Goal: Information Seeking & Learning: Learn about a topic

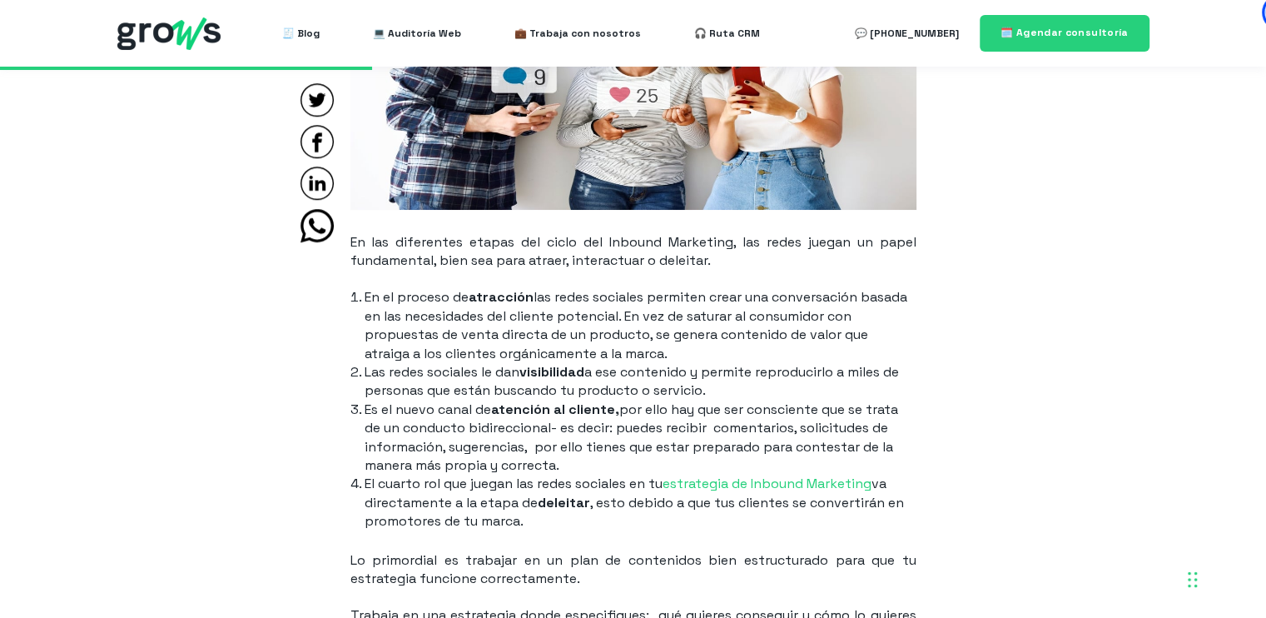
scroll to position [1478, 0]
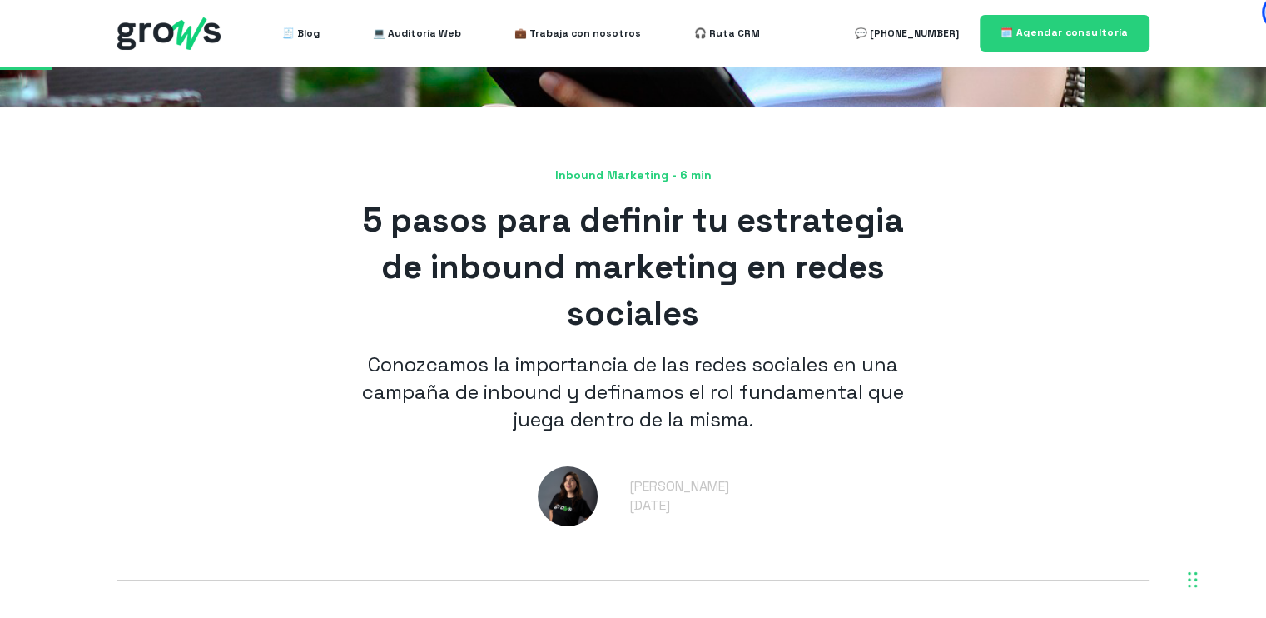
scroll to position [0, 0]
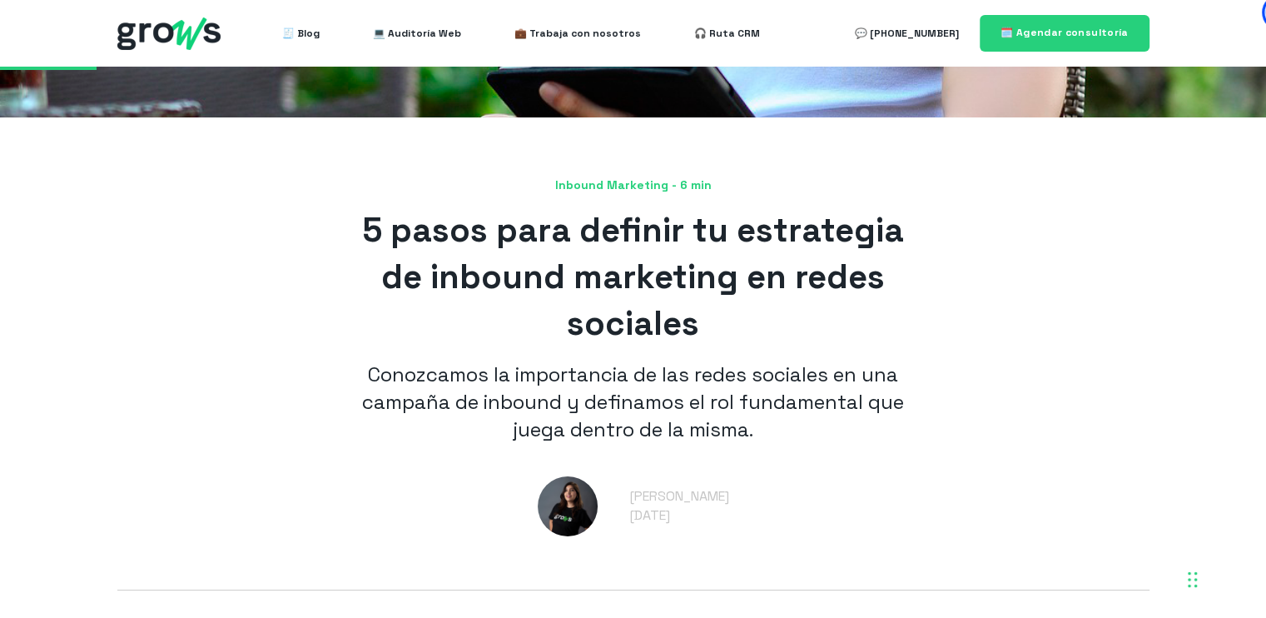
scroll to position [383, 0]
click at [365, 228] on span "5 pasos para definir tu estrategia de inbound marketing en redes sociales" at bounding box center [633, 276] width 542 height 136
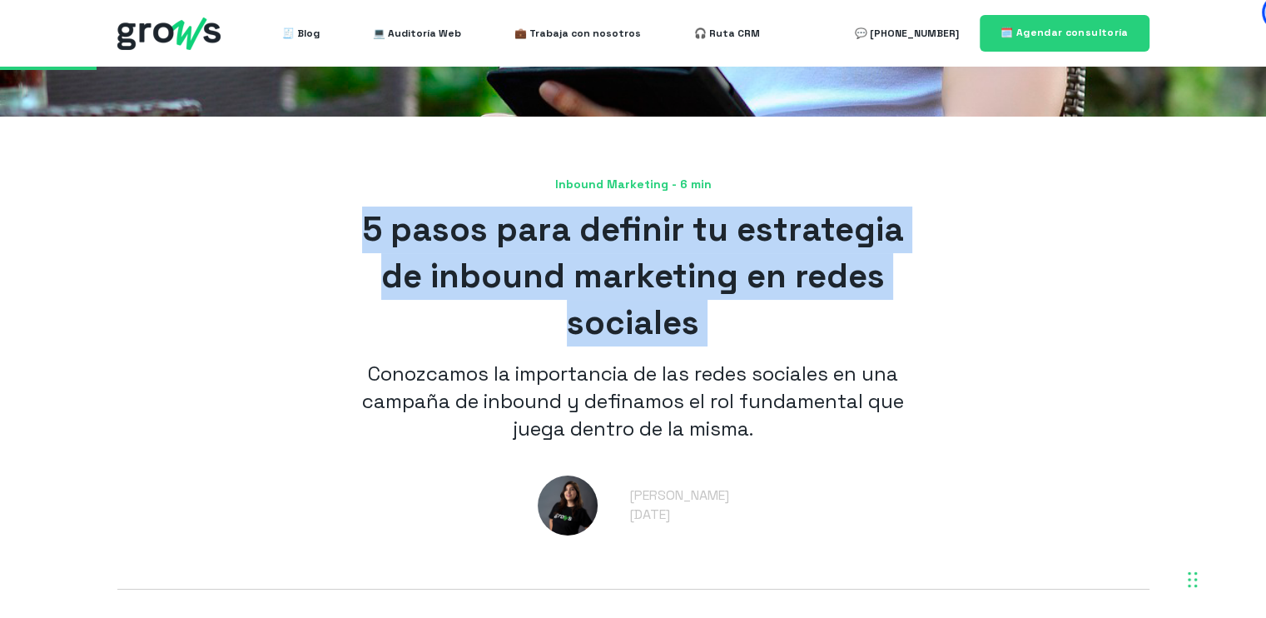
click at [365, 228] on span "5 pasos para definir tu estrategia de inbound marketing en redes sociales" at bounding box center [633, 276] width 542 height 136
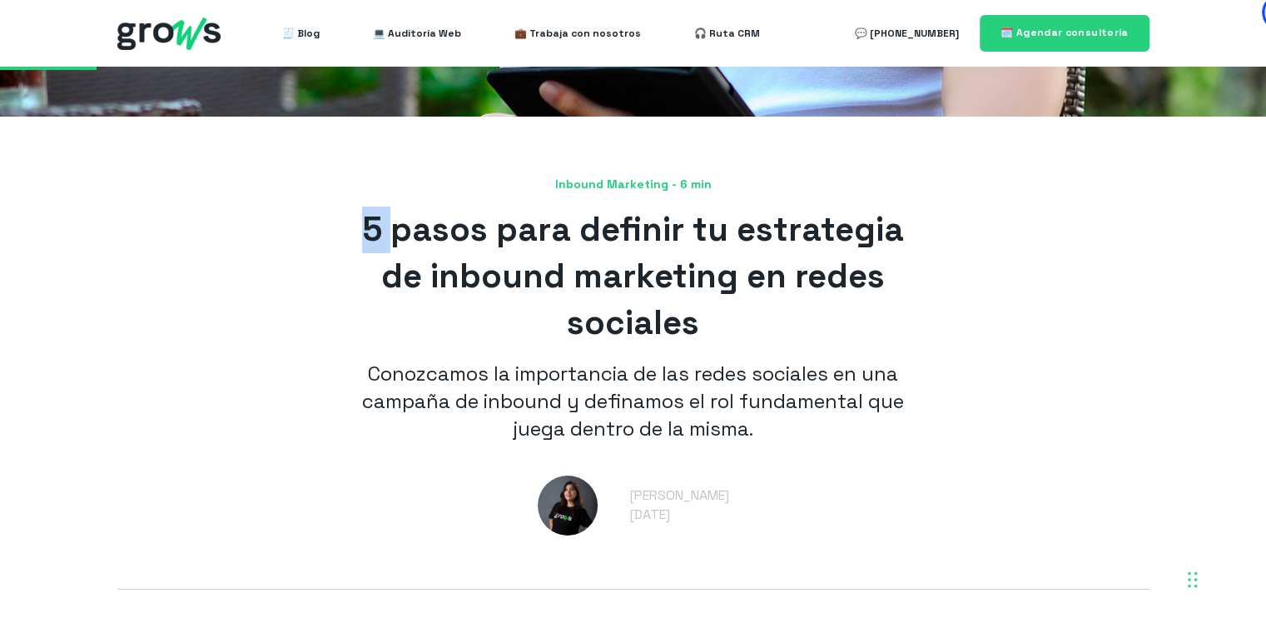
click at [365, 228] on span "5 pasos para definir tu estrategia de inbound marketing en redes sociales" at bounding box center [633, 276] width 542 height 136
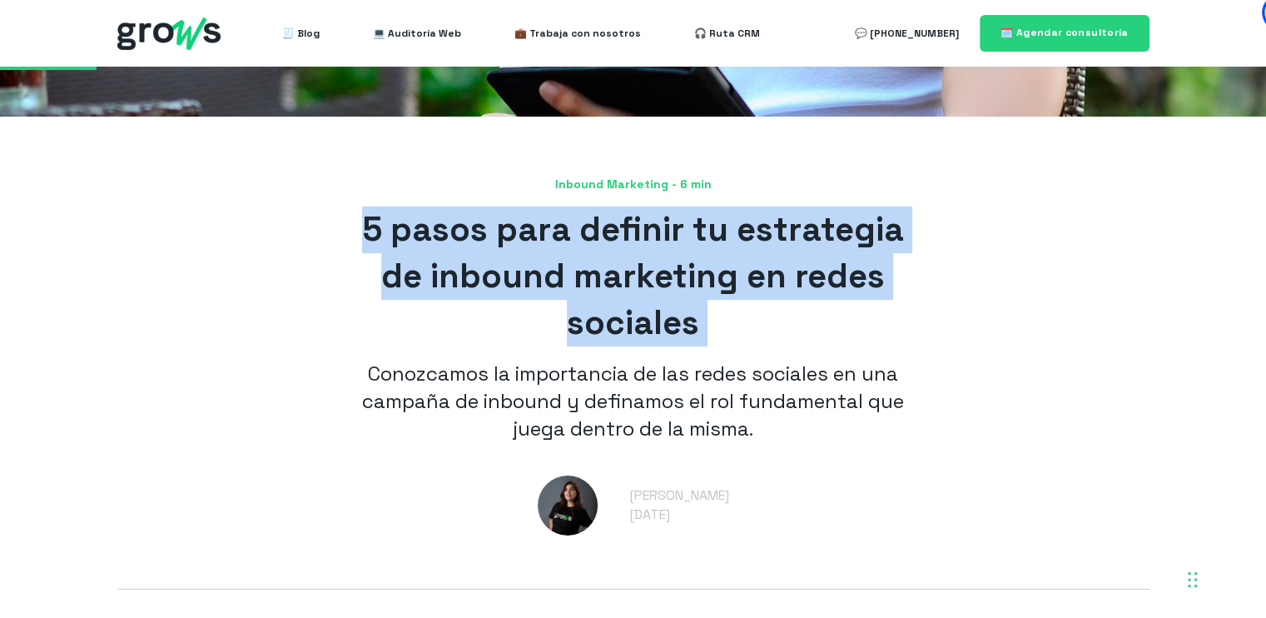
click at [365, 228] on span "5 pasos para definir tu estrategia de inbound marketing en redes sociales" at bounding box center [633, 276] width 542 height 136
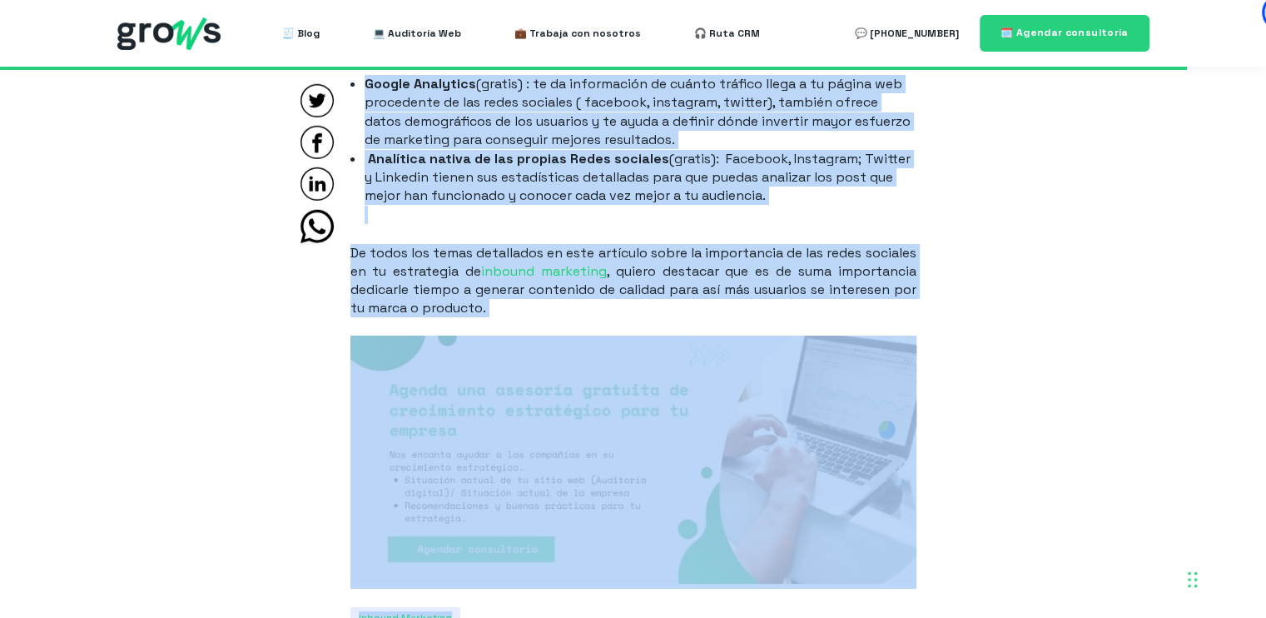
scroll to position [4820, 0]
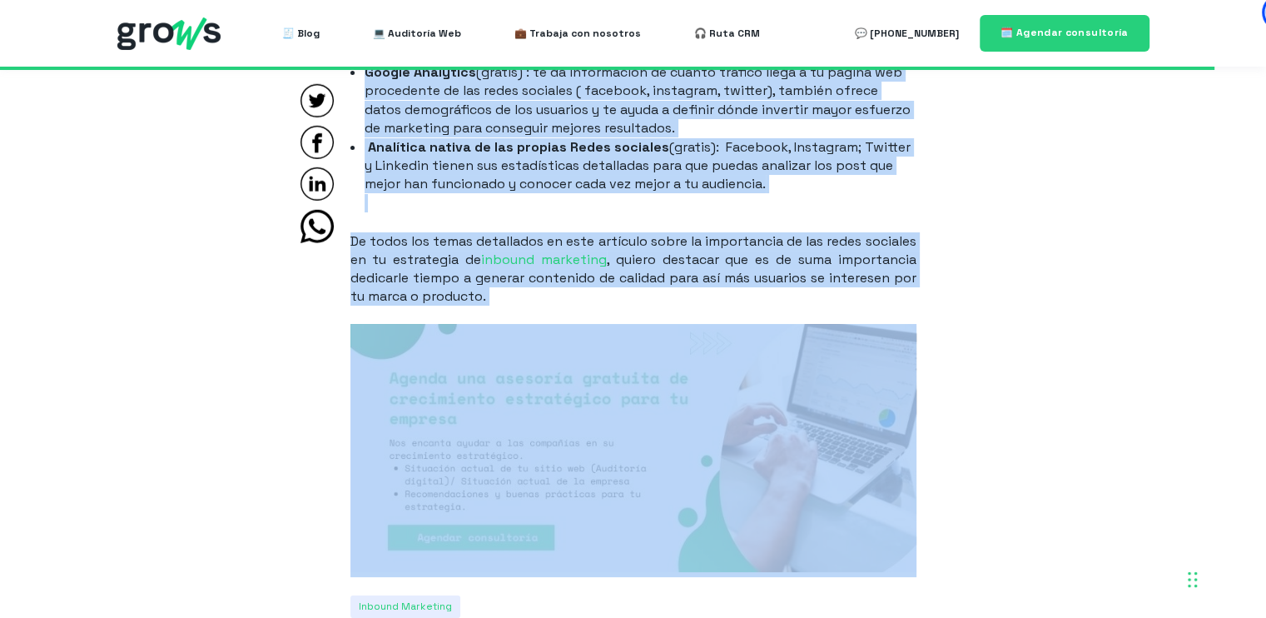
drag, startPoint x: 361, startPoint y: 257, endPoint x: 942, endPoint y: 558, distance: 654.0
copy article "5 pasos para definir tu estrategia de inbound marketing en redes sociales Conoz…"
